Goal: Transaction & Acquisition: Purchase product/service

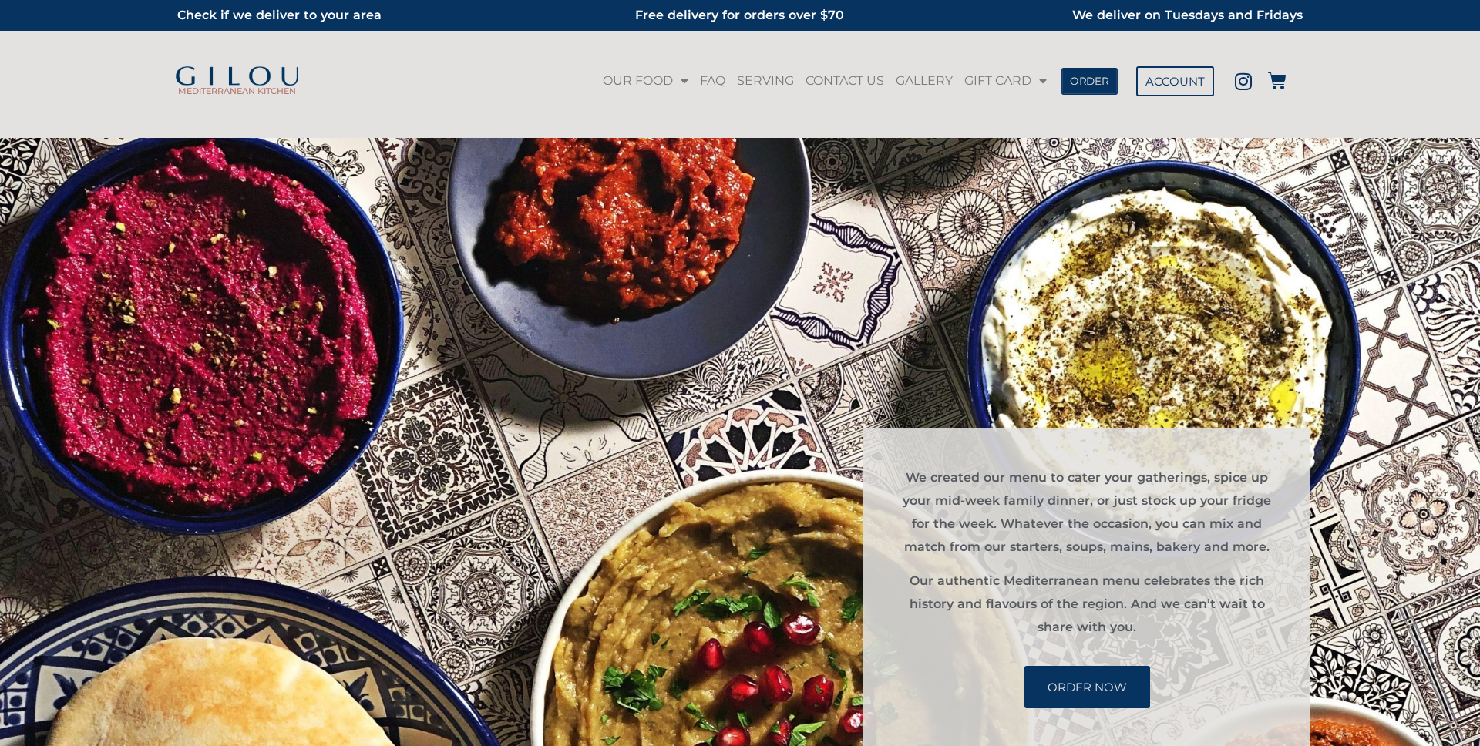
click at [1087, 77] on span "ORDER" at bounding box center [1089, 81] width 39 height 11
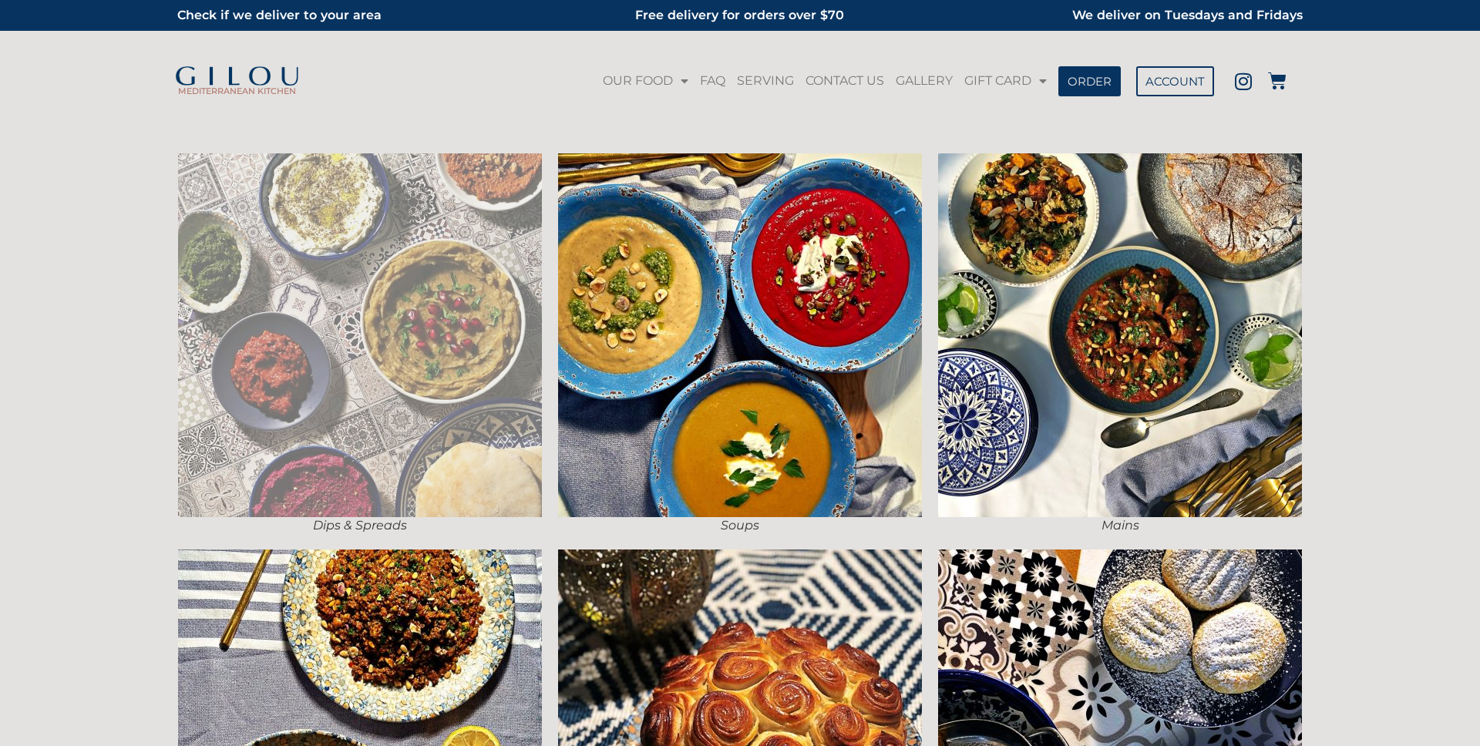
click at [480, 207] on img at bounding box center [360, 335] width 364 height 364
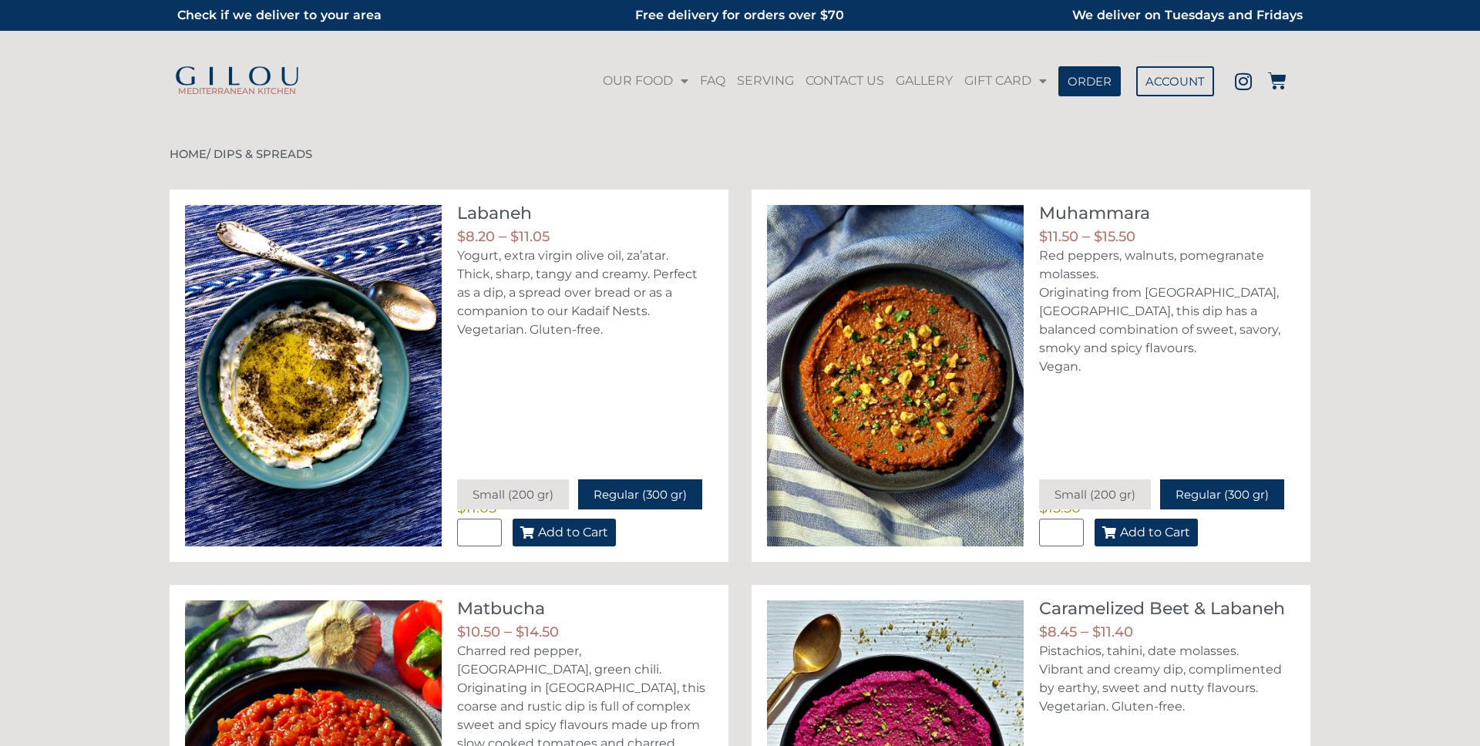
click at [591, 530] on span "Add to Cart" at bounding box center [573, 533] width 70 height 12
click at [1288, 80] on div "Labaneh - Regular (300 gr) 1 × $ 11.05 Subtotal: $ 11.05 View cart Checkout $ 1…" at bounding box center [1287, 82] width 39 height 21
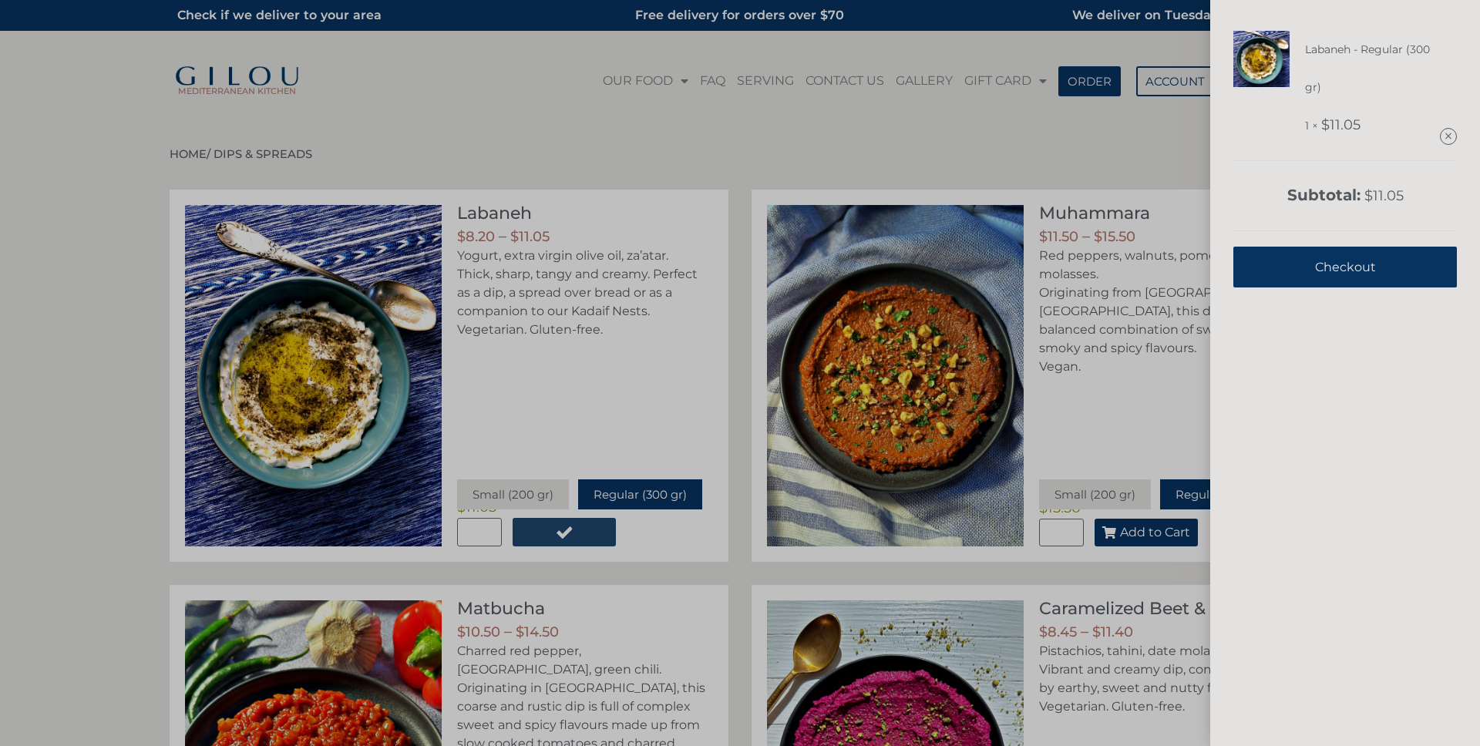
click at [1270, 264] on link "Checkout" at bounding box center [1346, 267] width 224 height 41
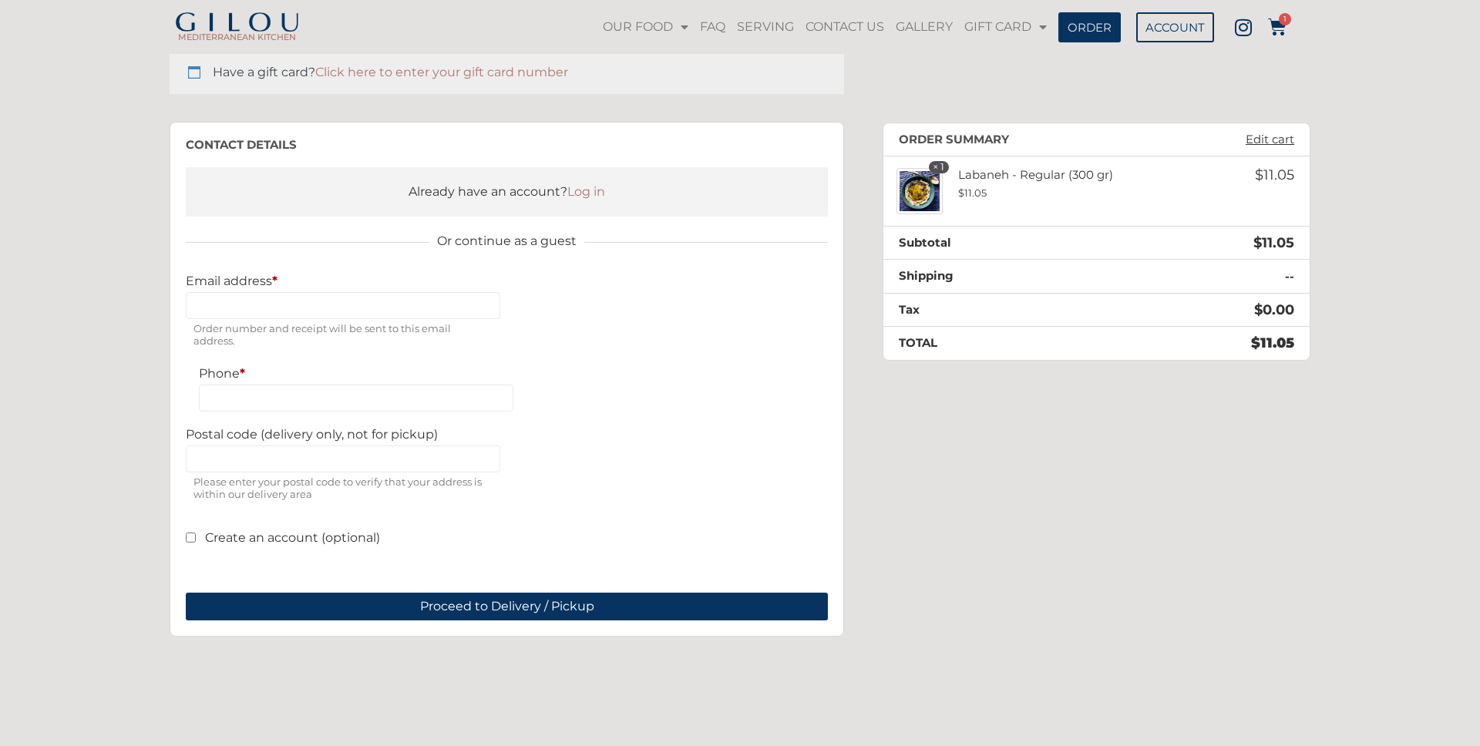
scroll to position [148, 0]
click at [269, 308] on input "Email address *" at bounding box center [343, 305] width 315 height 27
type input "**********"
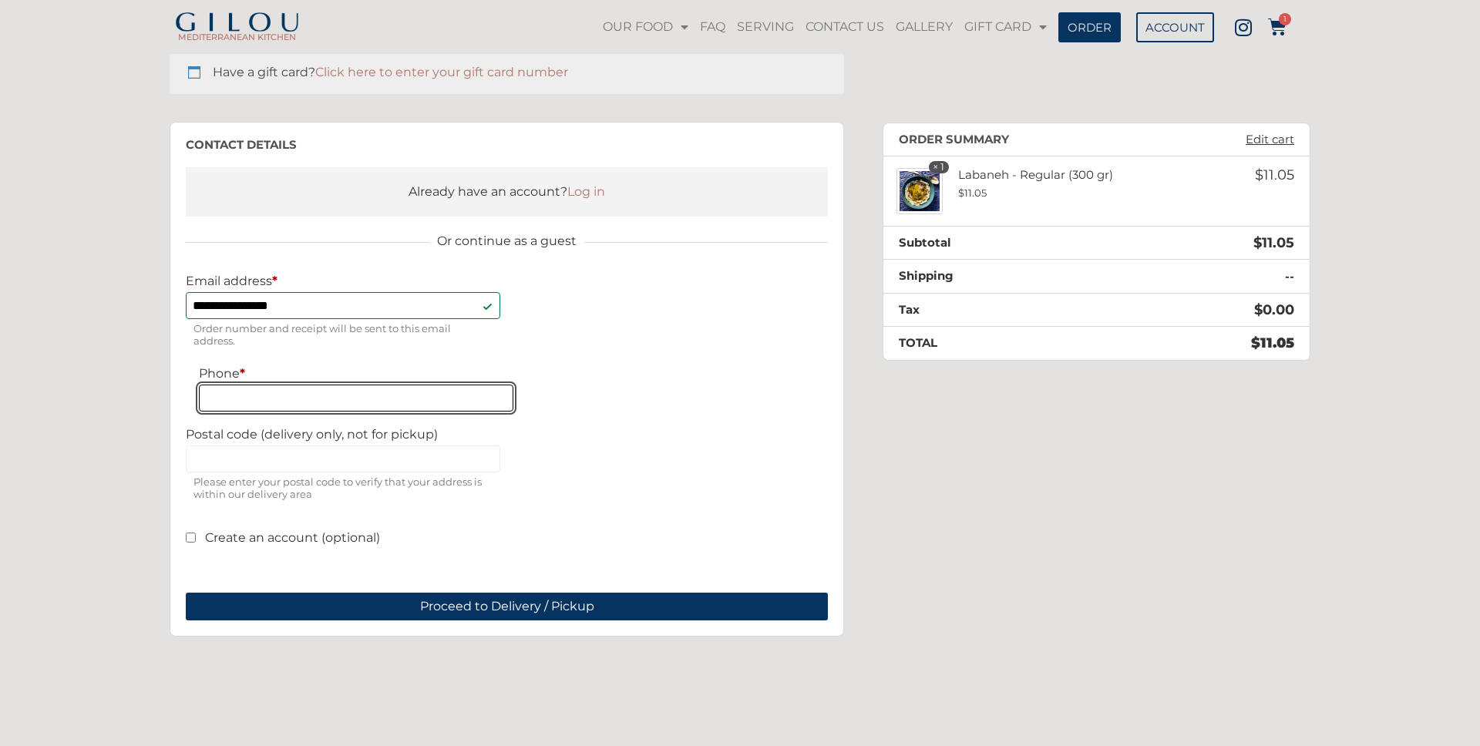
click at [280, 391] on input "Phone *" at bounding box center [356, 398] width 315 height 27
type input "**********"
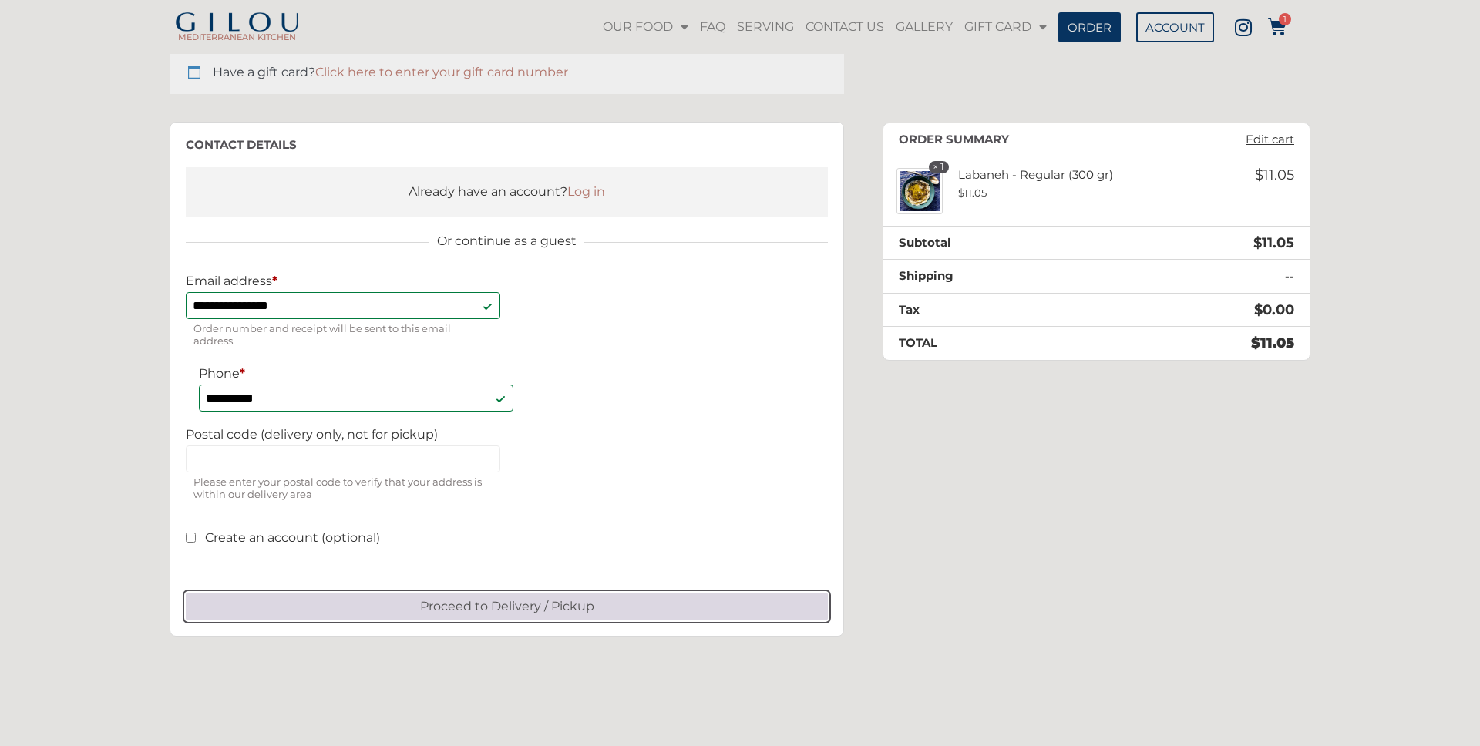
click at [430, 598] on button "Proceed to Delivery / Pickup" at bounding box center [507, 607] width 642 height 28
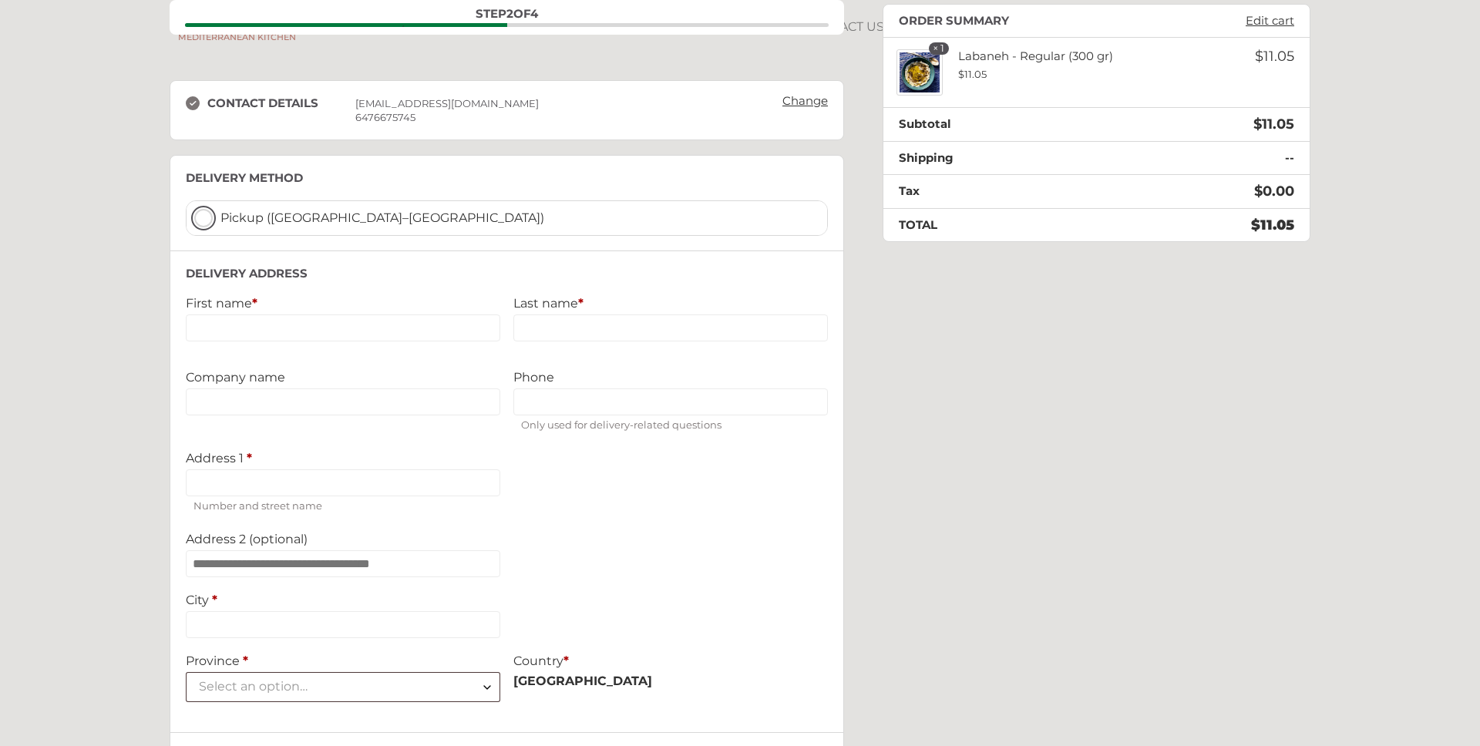
scroll to position [86, 0]
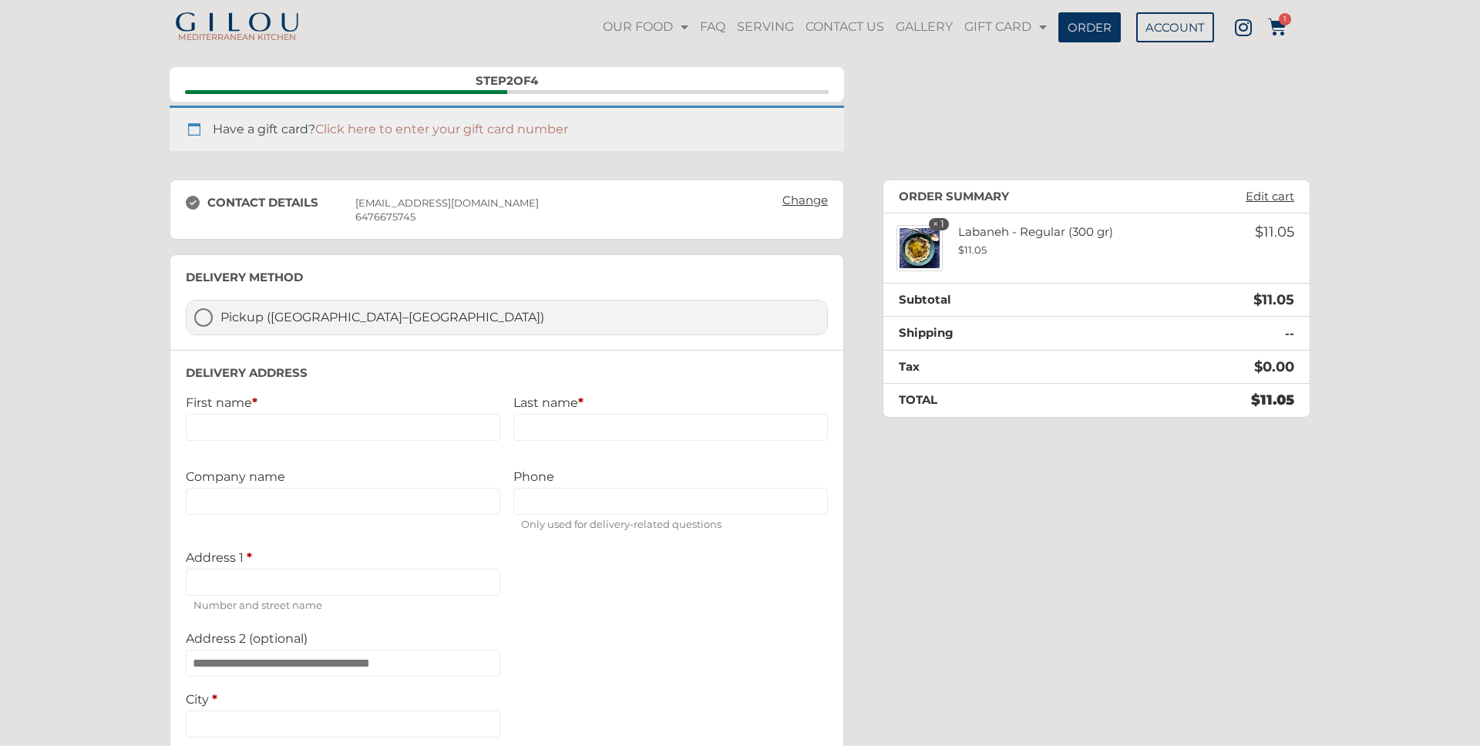
click at [208, 317] on label "Pickup ([GEOGRAPHIC_DATA]–[GEOGRAPHIC_DATA])" at bounding box center [507, 318] width 641 height 34
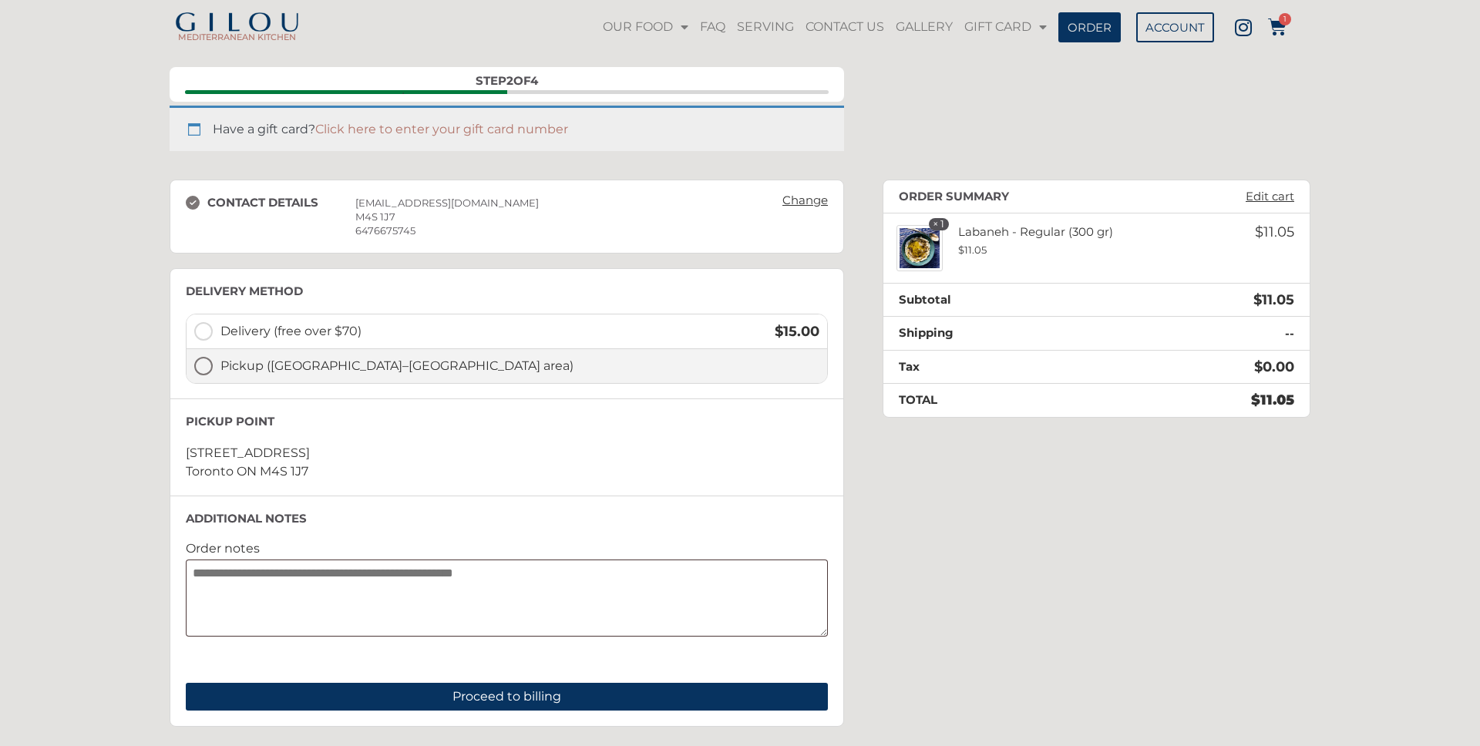
click at [197, 372] on label "Pickup (Yonge–Eglinton area)" at bounding box center [507, 366] width 641 height 34
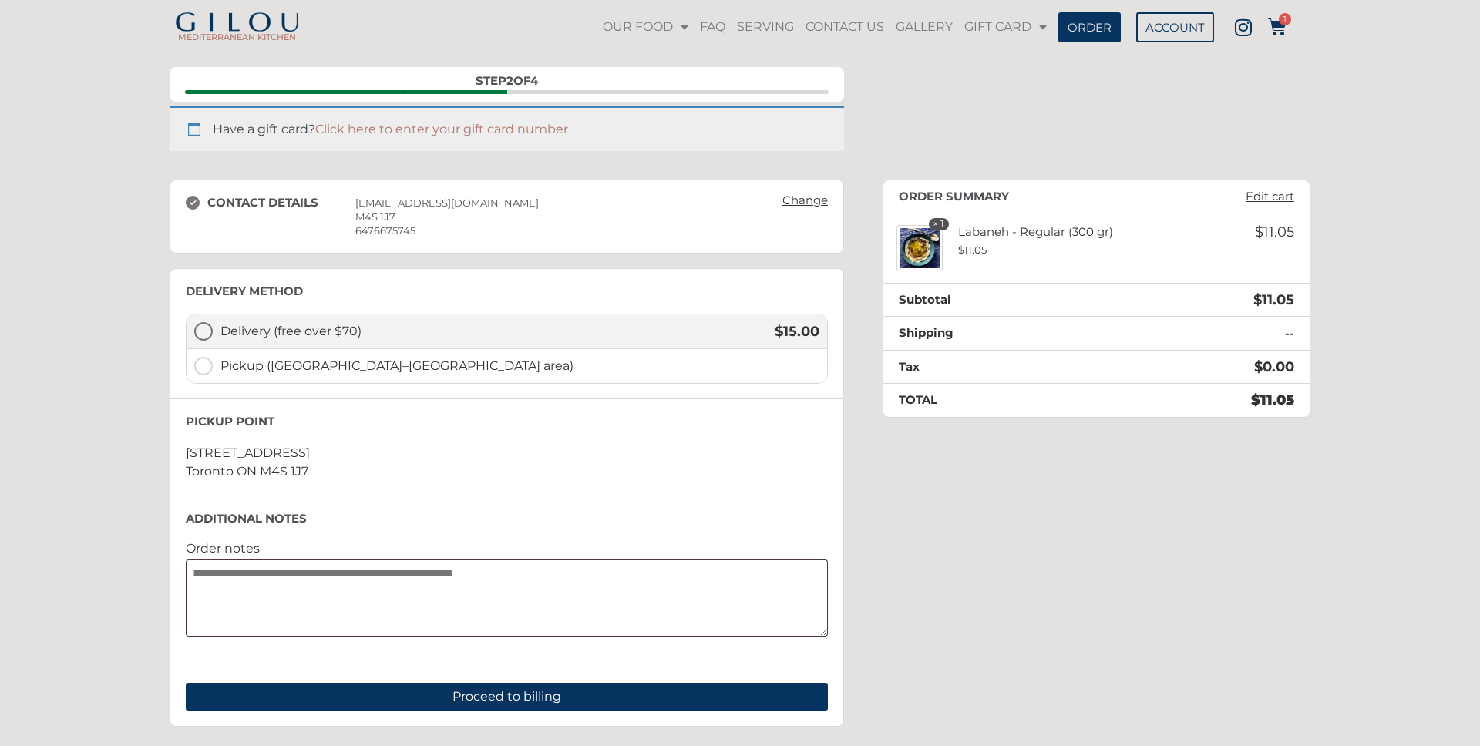
click at [210, 332] on label "Delivery (free over $70) $ 15.00" at bounding box center [507, 332] width 641 height 35
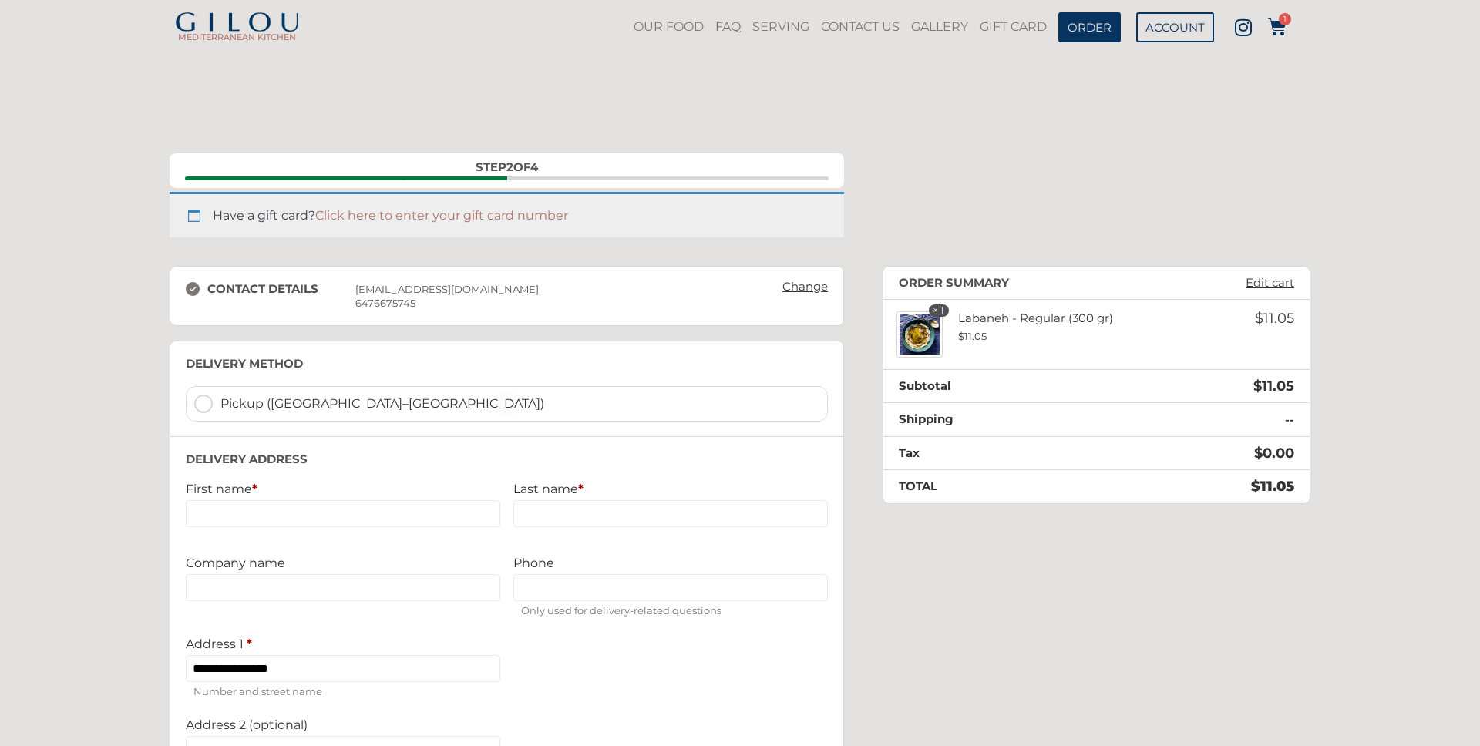
select select "**"
